Goal: Transaction & Acquisition: Purchase product/service

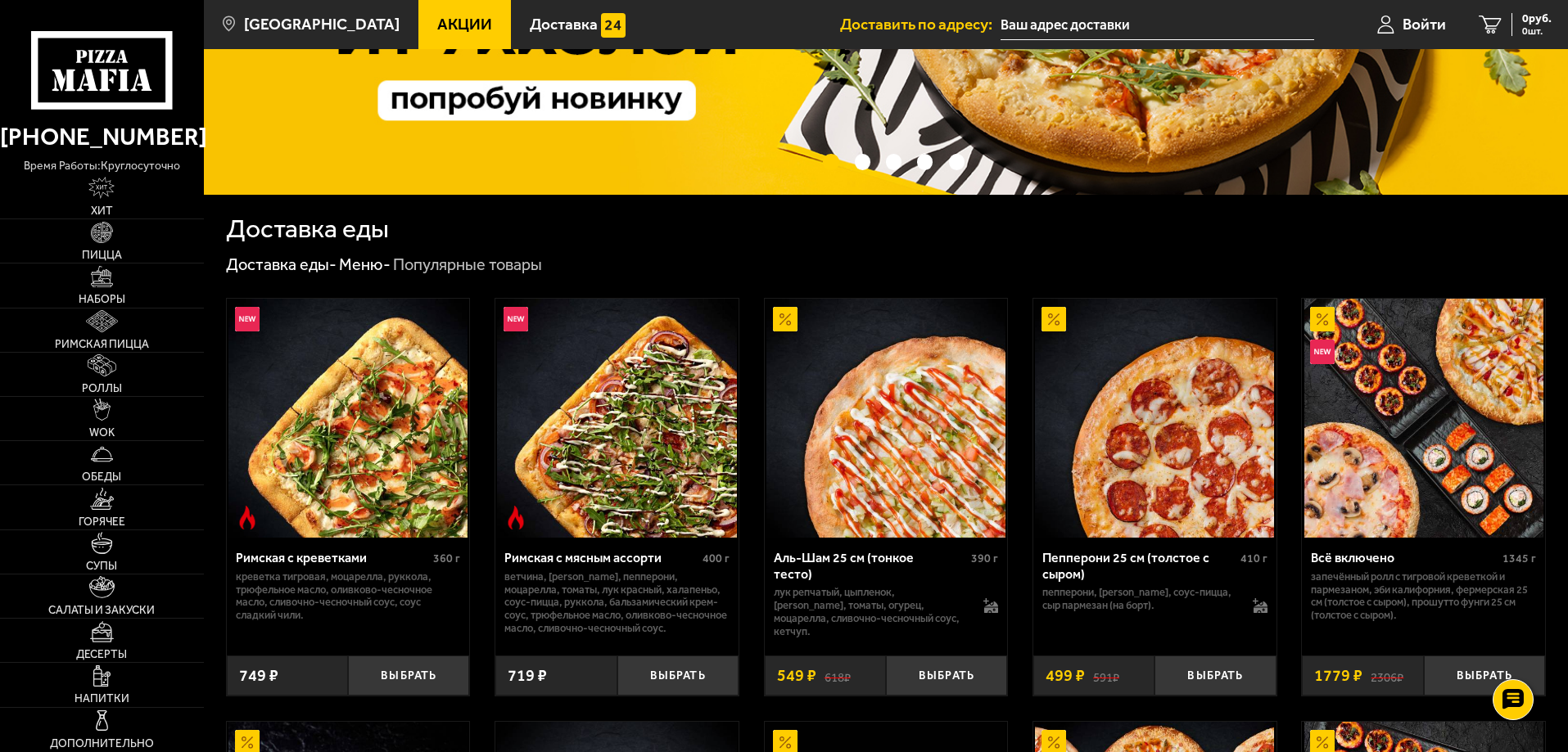
scroll to position [246, 0]
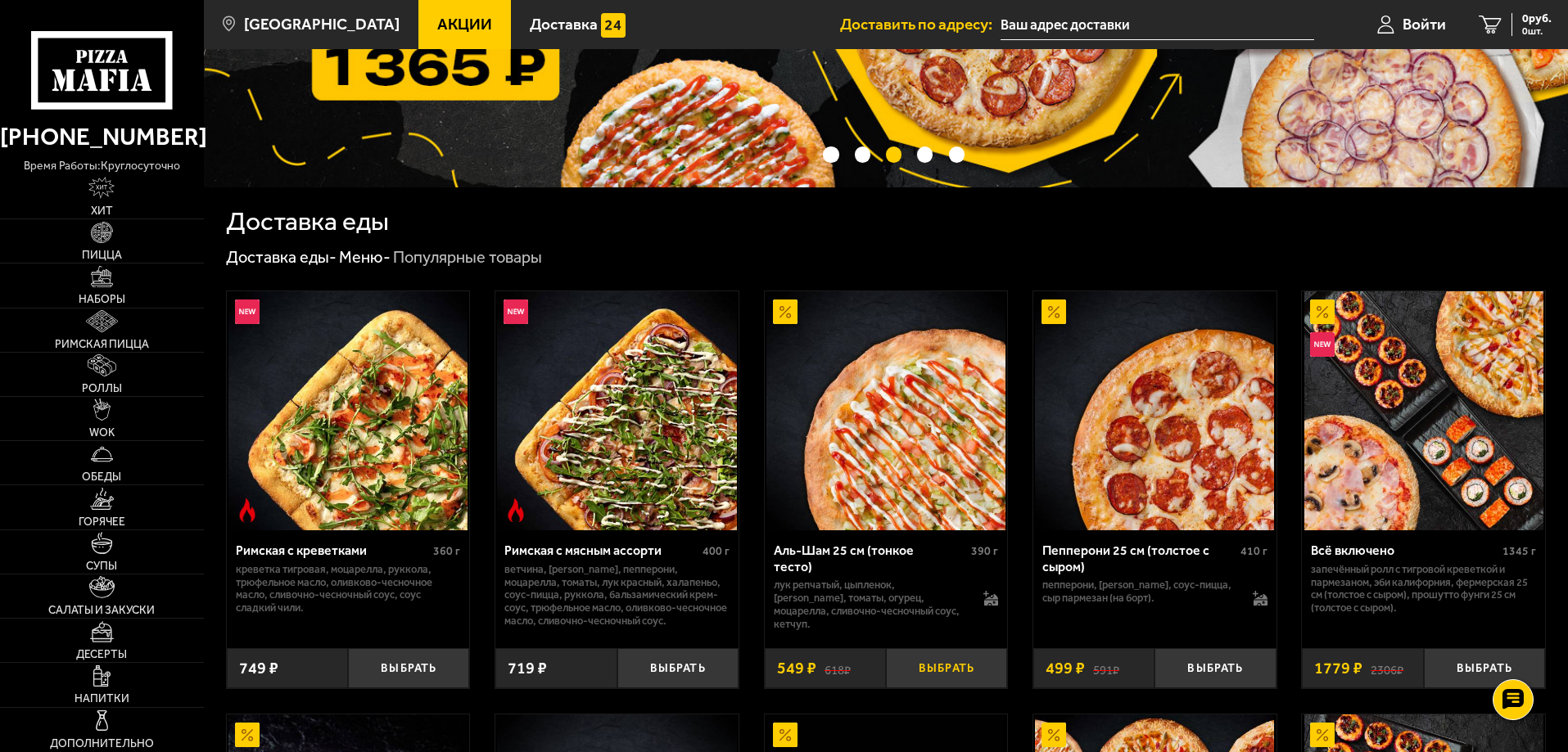
click at [934, 668] on button "Выбрать" at bounding box center [946, 668] width 121 height 40
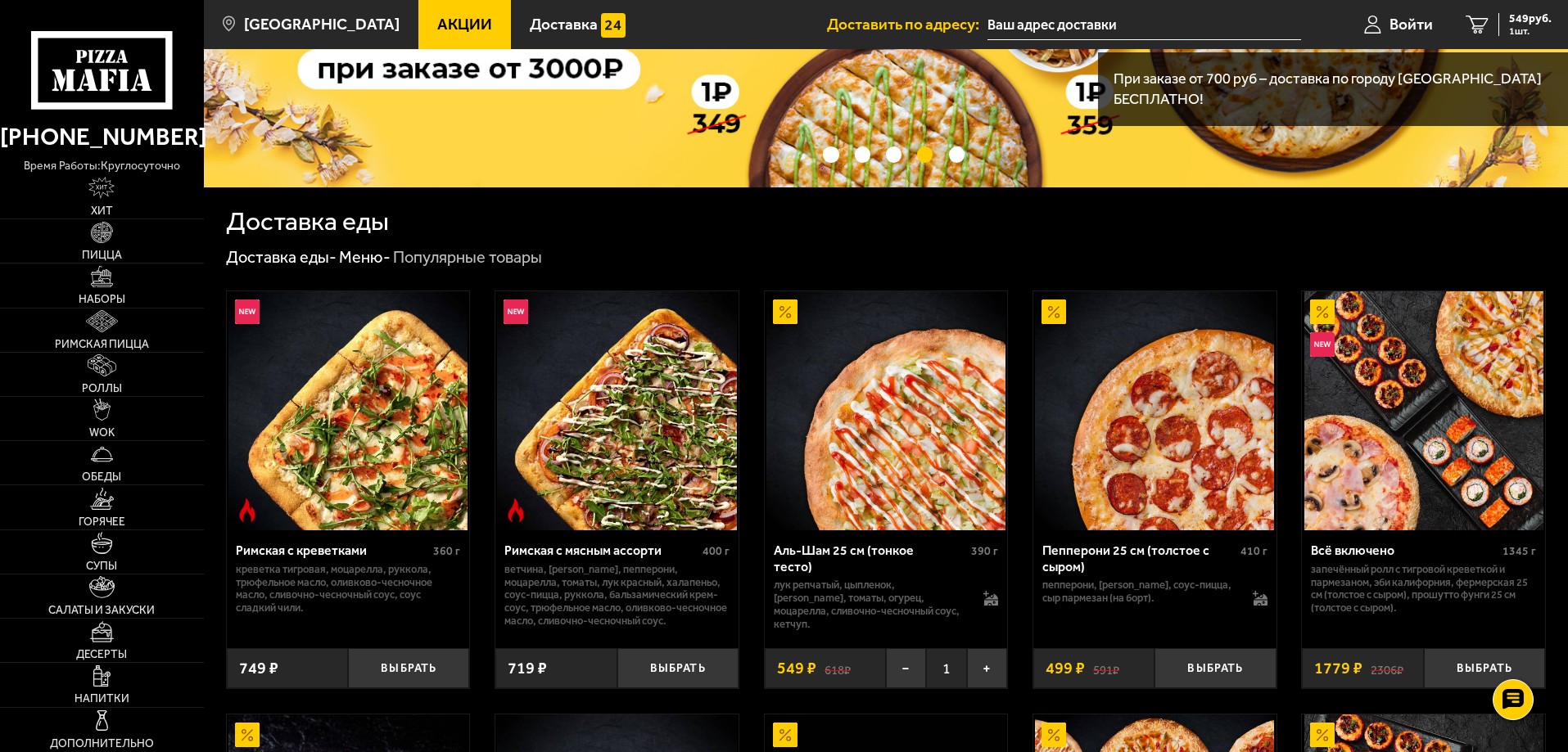
click at [921, 469] on img at bounding box center [886, 411] width 239 height 239
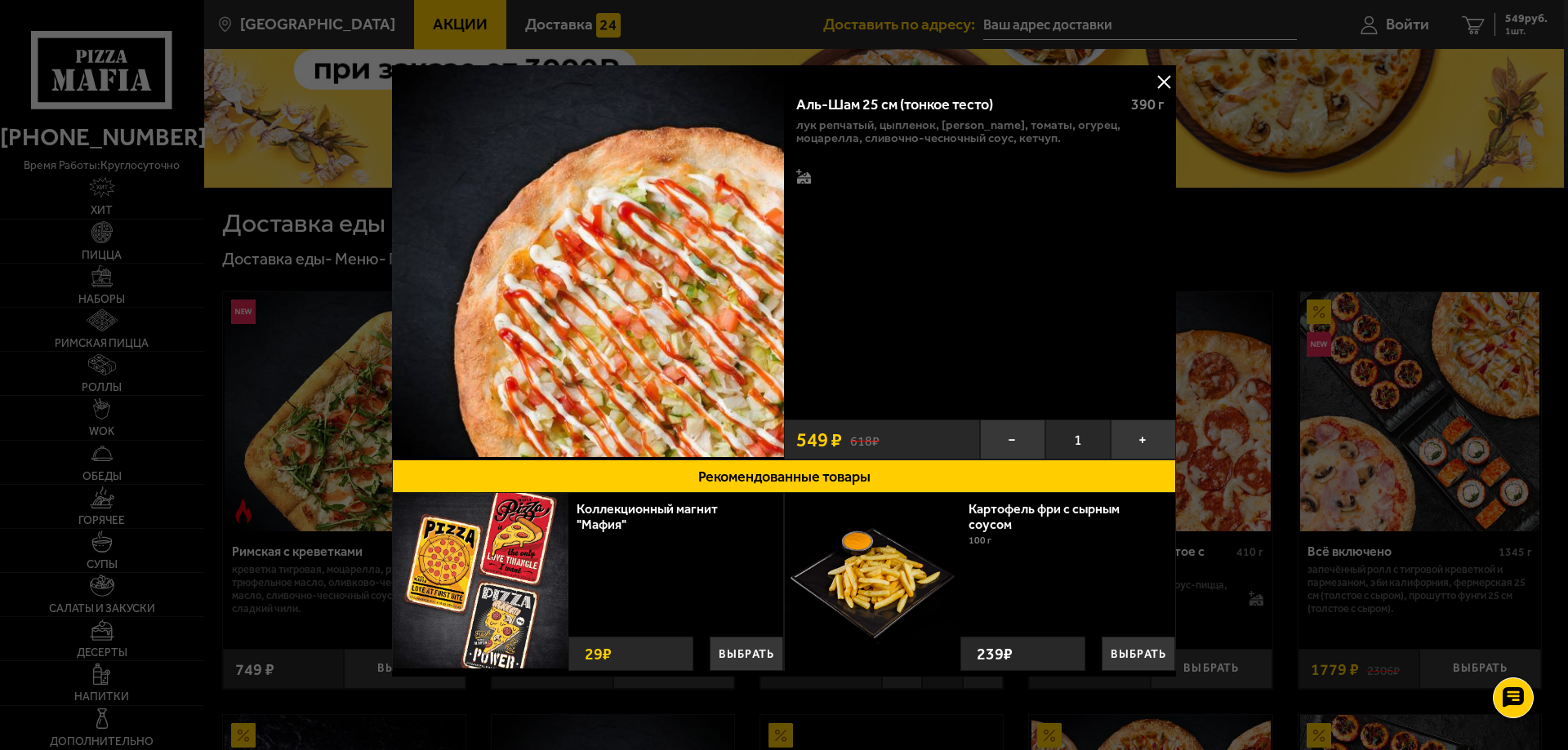
click at [1164, 80] on button at bounding box center [1163, 81] width 25 height 25
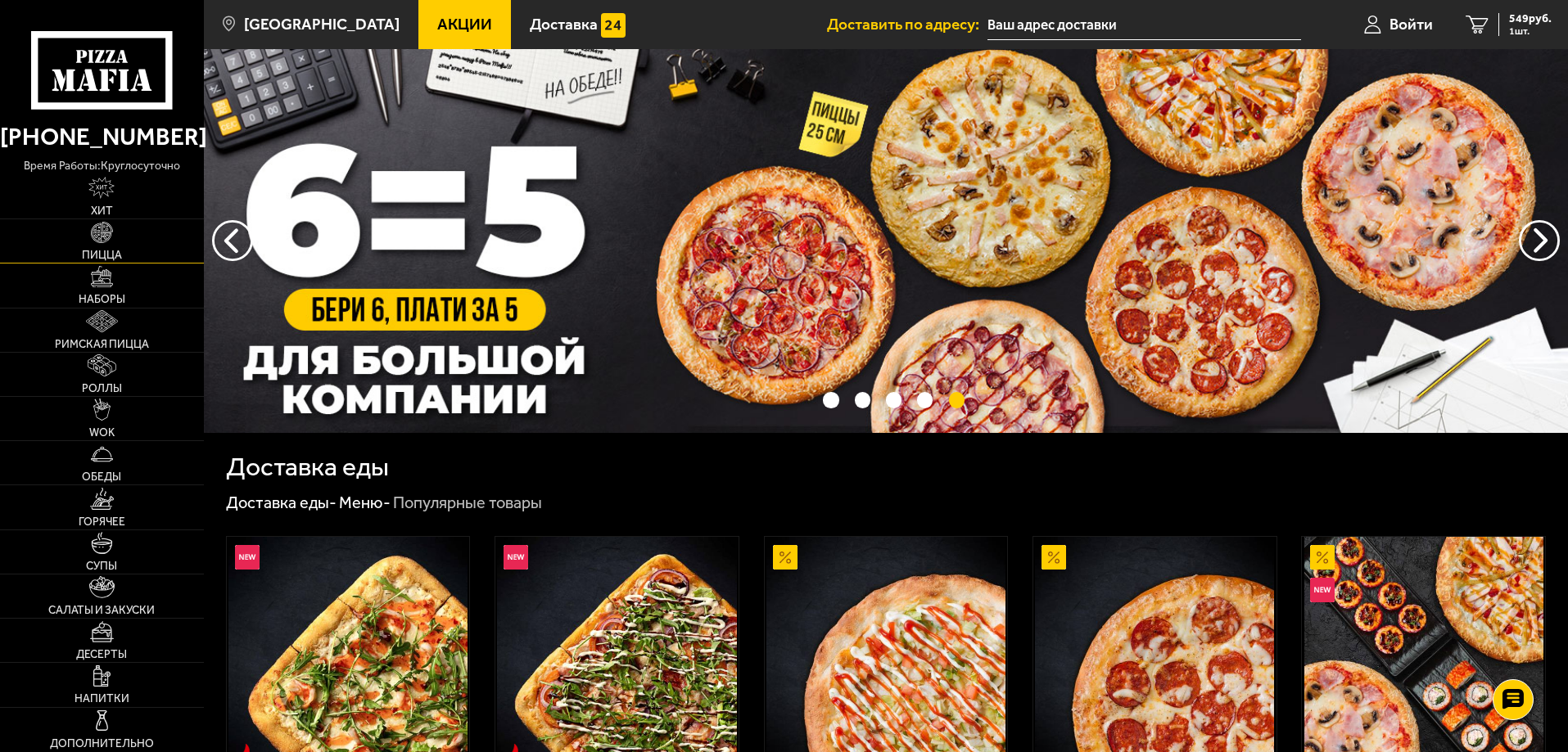
click at [151, 242] on link "Пицца" at bounding box center [102, 241] width 204 height 44
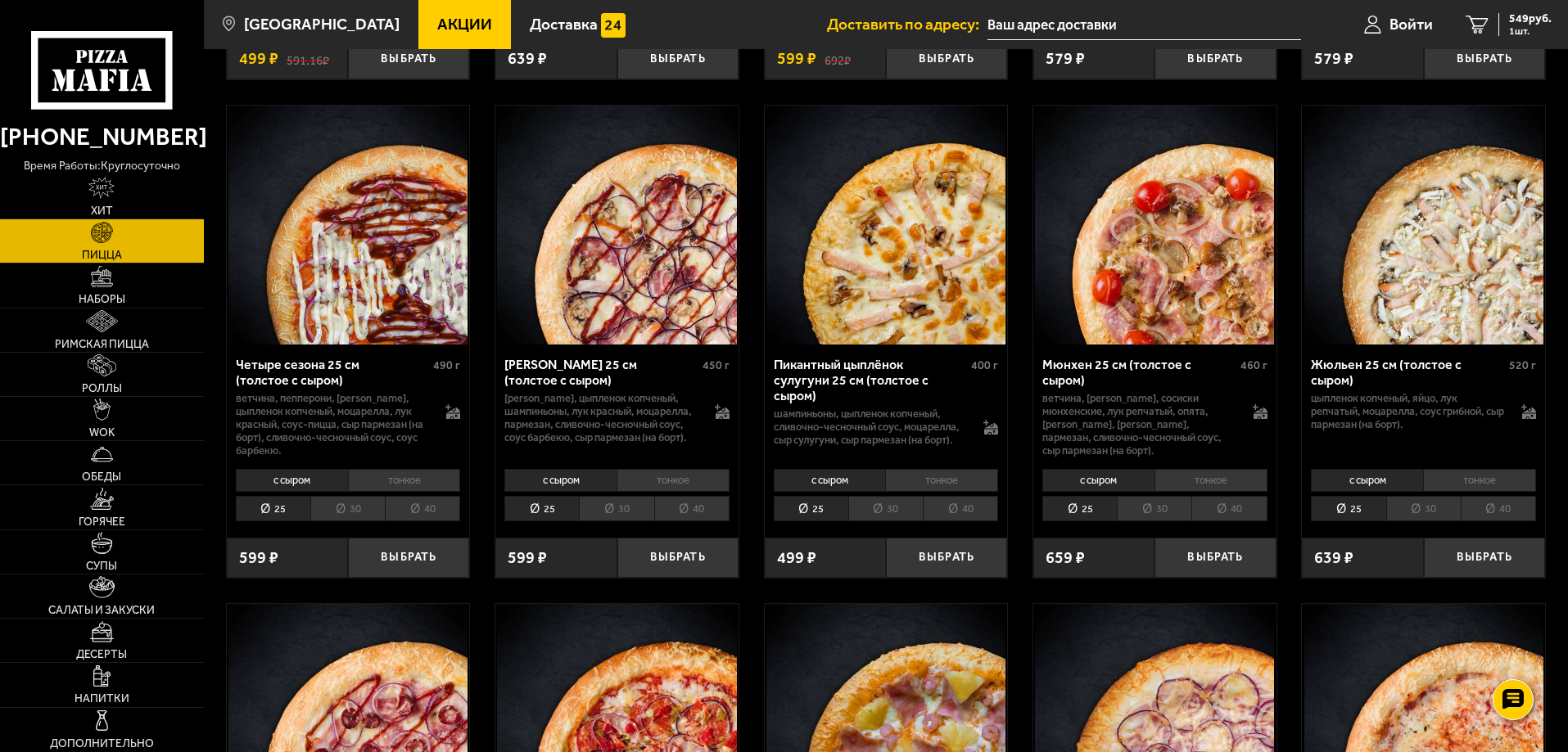
scroll to position [2241, 0]
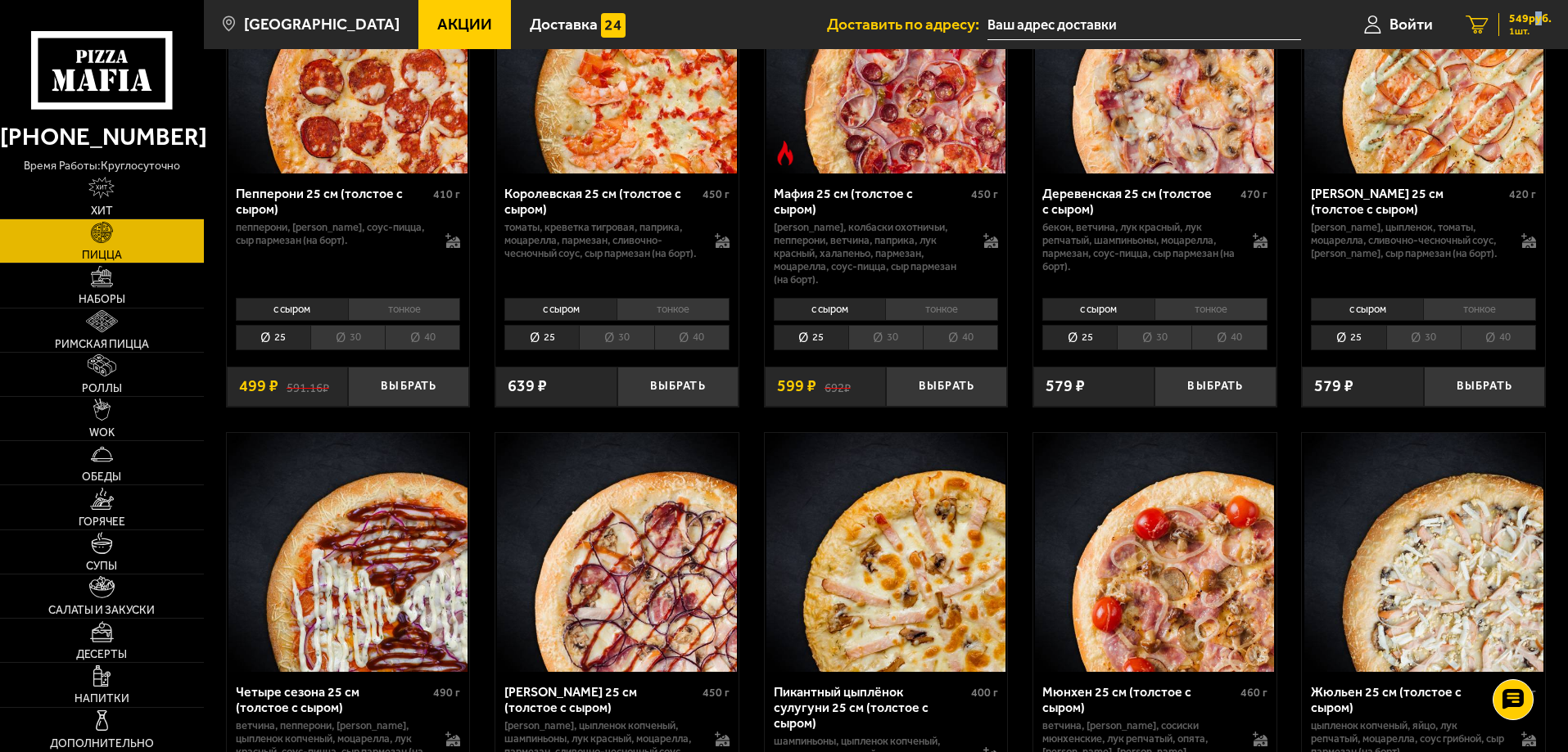
click at [1534, 17] on span "549 руб." at bounding box center [1530, 18] width 43 height 12
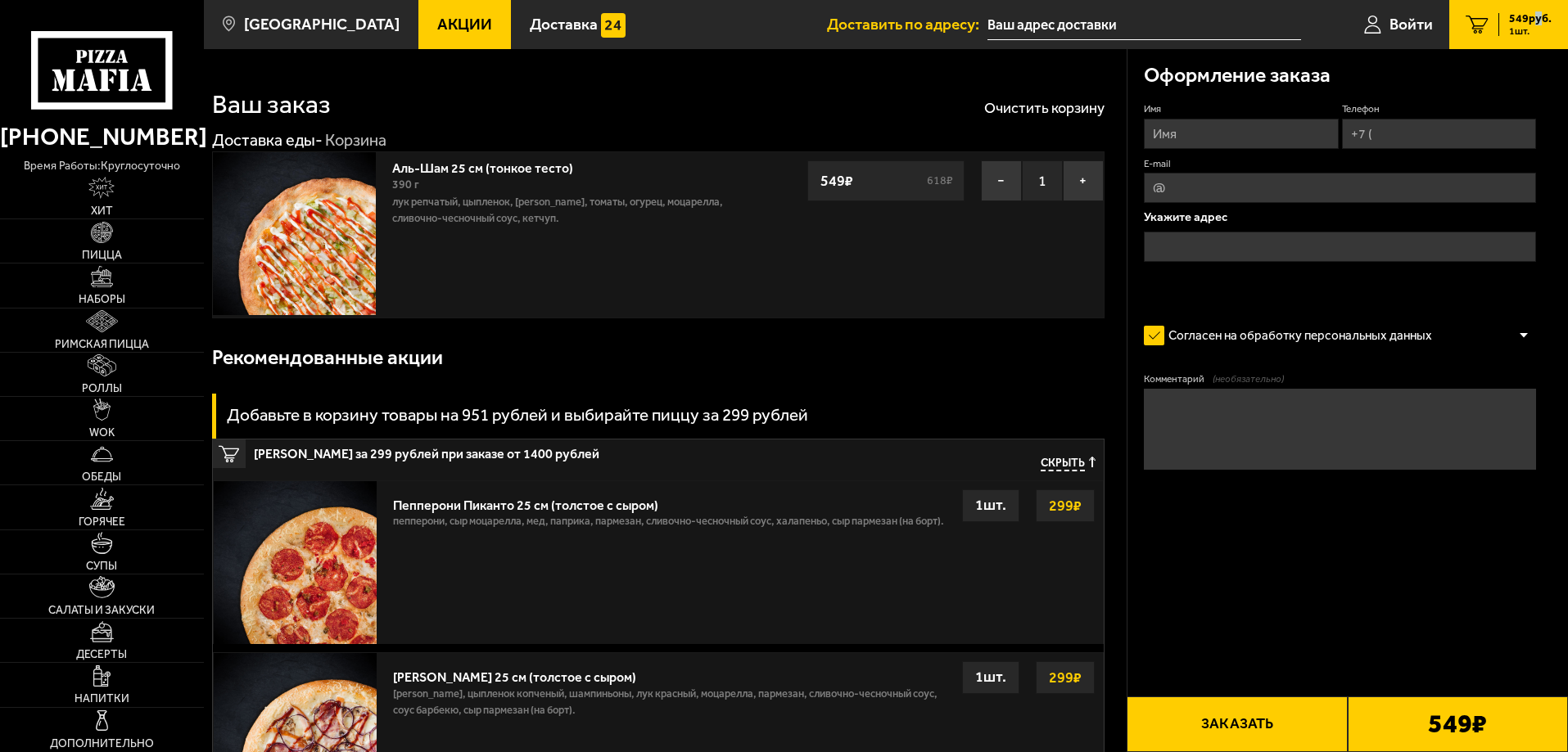
click at [318, 272] on img at bounding box center [294, 233] width 163 height 163
click at [451, 167] on link "Аль-Шам 25 см (тонкое тесто)" at bounding box center [491, 166] width 198 height 20
click at [549, 170] on link "Аль-Шам 25 см (тонкое тесто)" at bounding box center [491, 166] width 198 height 20
click at [331, 238] on img at bounding box center [294, 233] width 163 height 163
click at [107, 237] on img at bounding box center [102, 233] width 22 height 22
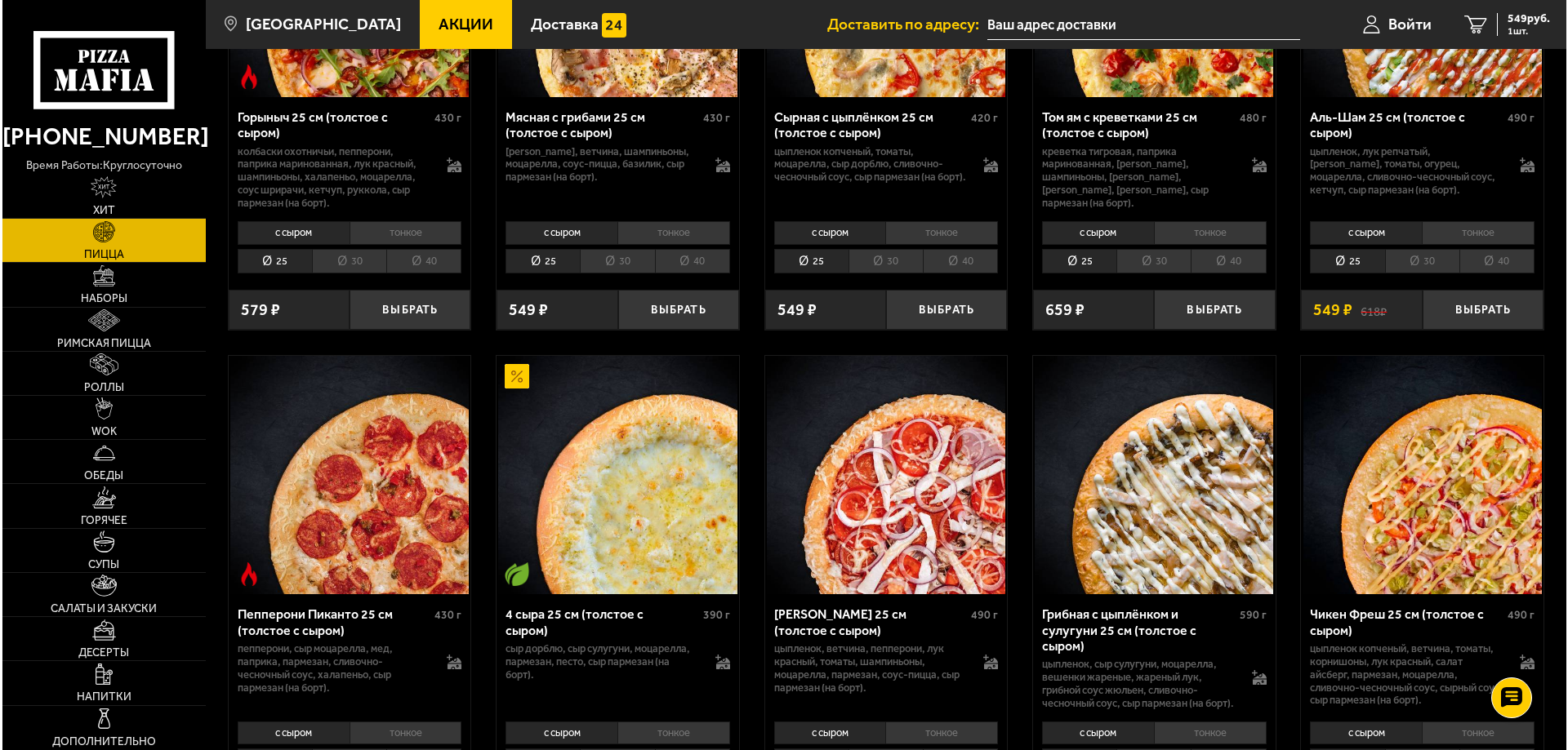
scroll to position [653, 0]
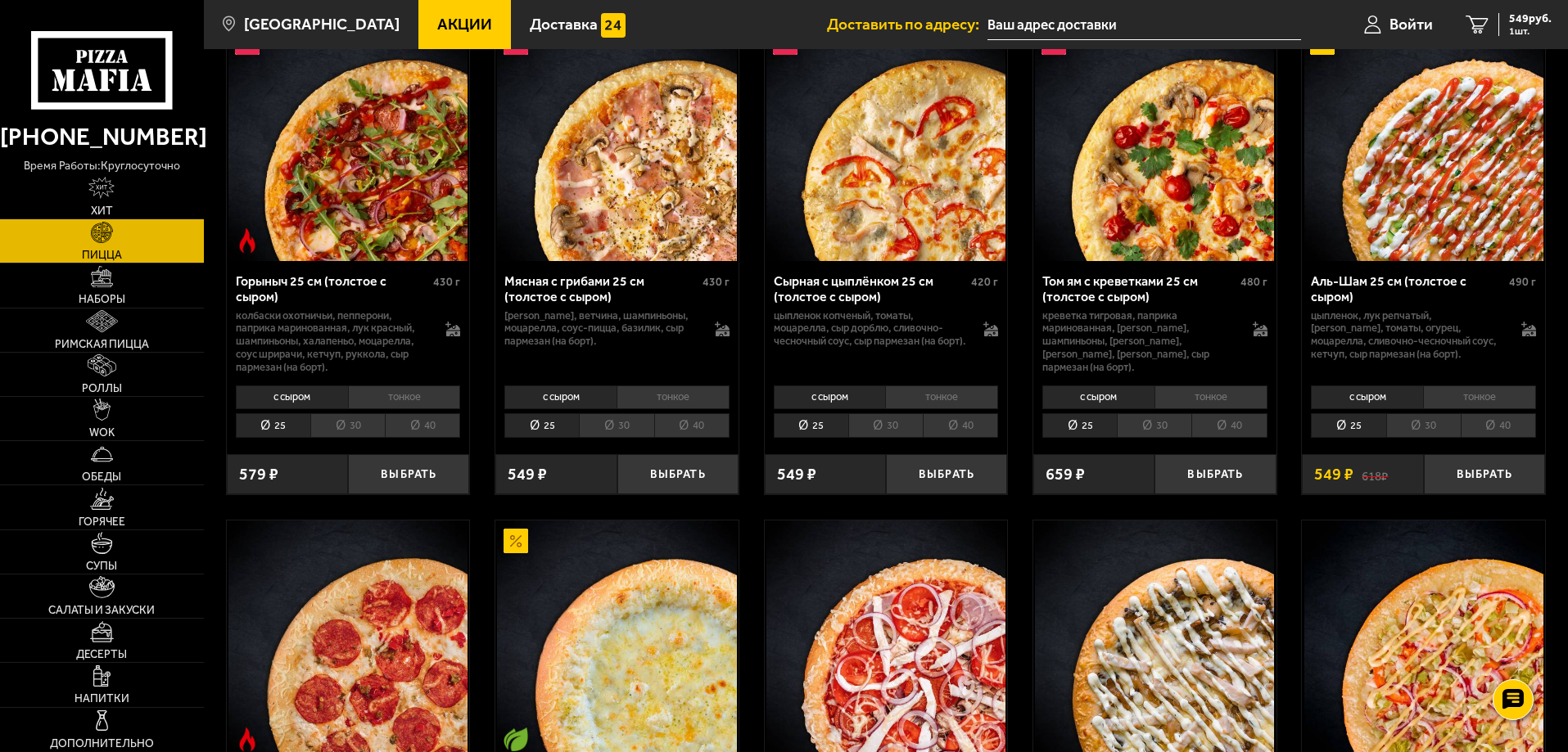
click at [1395, 223] on img at bounding box center [1423, 141] width 239 height 239
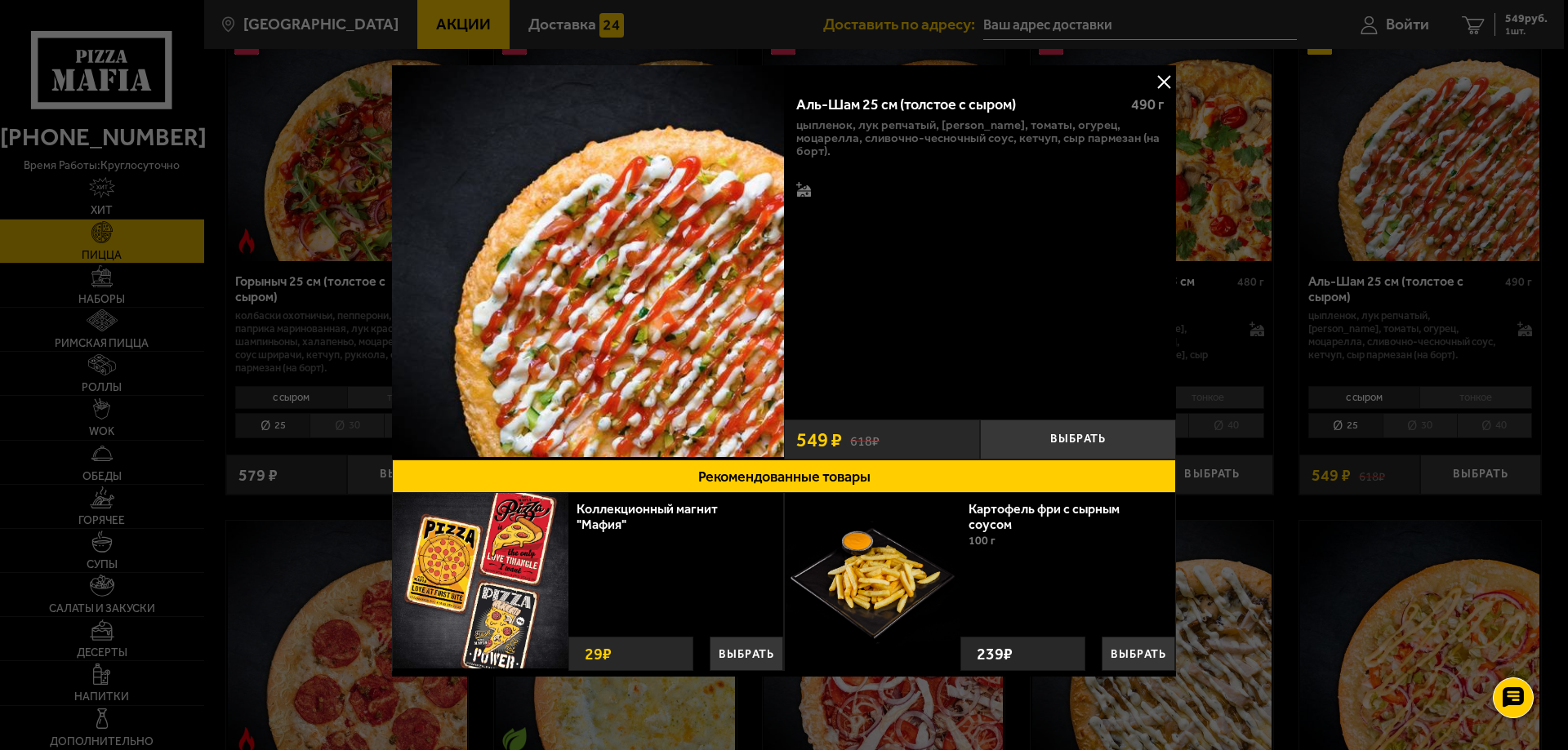
scroll to position [5, 0]
